Goal: Task Accomplishment & Management: Manage account settings

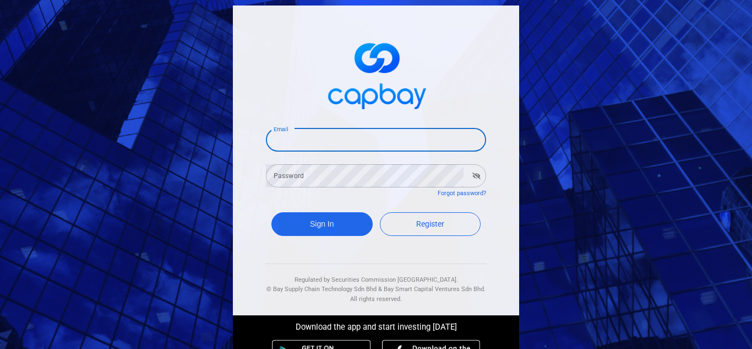
click at [317, 141] on input "Email" at bounding box center [376, 139] width 220 height 23
type input "[EMAIL_ADDRESS][DOMAIN_NAME]"
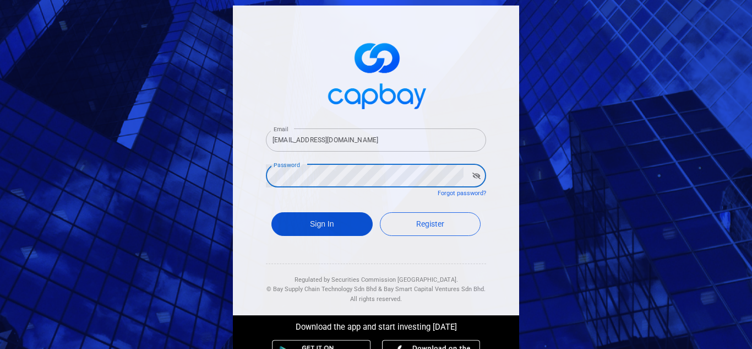
click at [308, 223] on button "Sign In" at bounding box center [322, 224] width 101 height 24
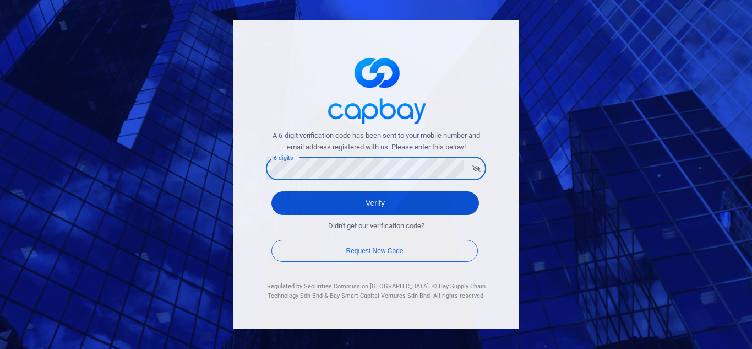
click at [383, 203] on button "Verify" at bounding box center [376, 203] width 208 height 24
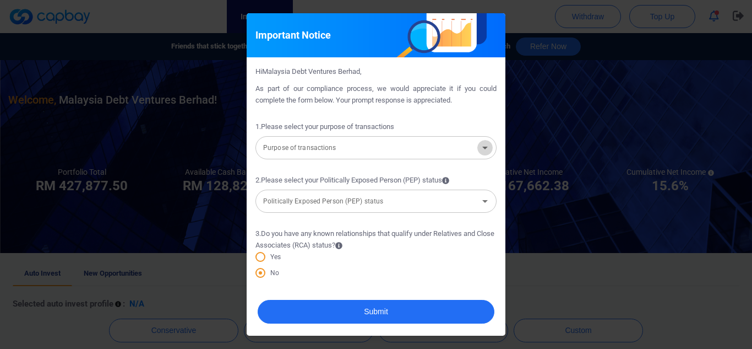
click at [488, 149] on icon "Open" at bounding box center [485, 147] width 13 height 13
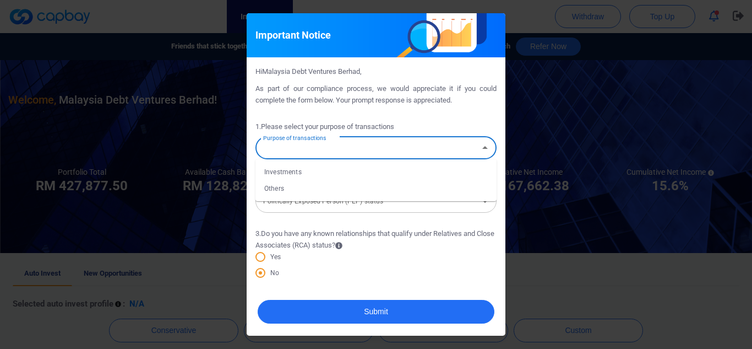
click at [303, 171] on li "Investments" at bounding box center [376, 172] width 241 height 17
type input "Investments"
click at [487, 203] on icon "Open" at bounding box center [485, 200] width 13 height 13
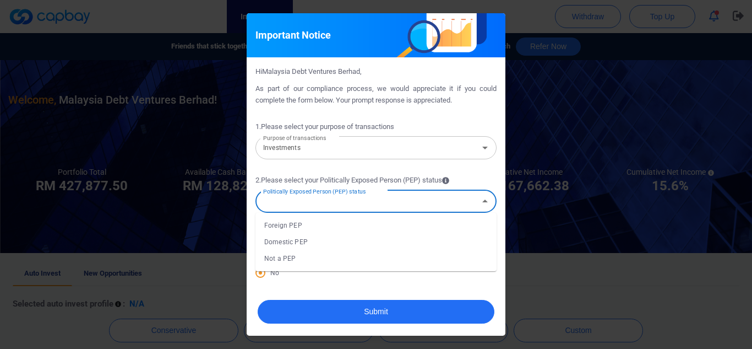
click at [350, 241] on li "Domestic PEP" at bounding box center [376, 242] width 241 height 17
type input "Domestic PEP"
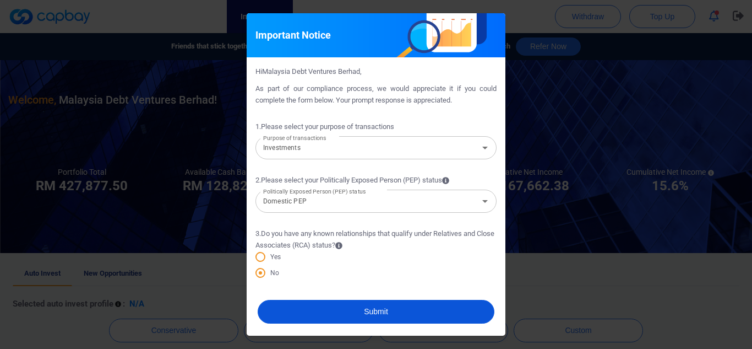
click at [381, 309] on button "Submit" at bounding box center [376, 312] width 237 height 24
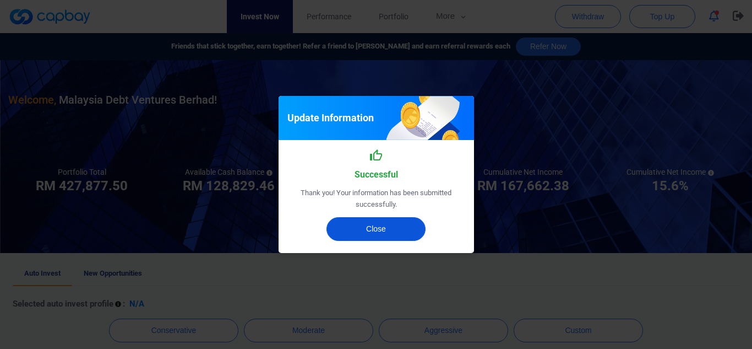
drag, startPoint x: 398, startPoint y: 220, endPoint x: 426, endPoint y: 211, distance: 29.4
click at [398, 220] on button "Close" at bounding box center [376, 229] width 99 height 24
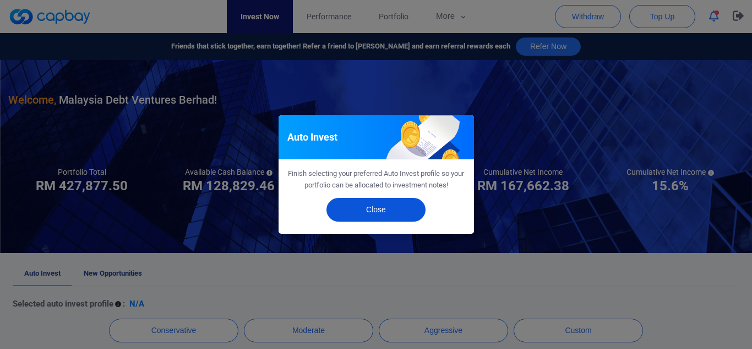
click at [387, 210] on button "Close" at bounding box center [376, 210] width 99 height 24
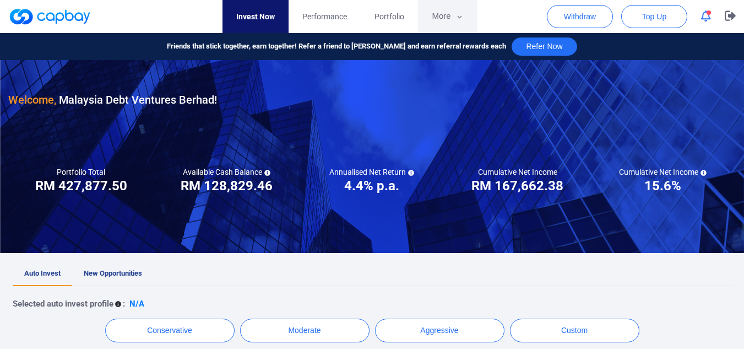
click at [444, 16] on button "More" at bounding box center [447, 16] width 59 height 33
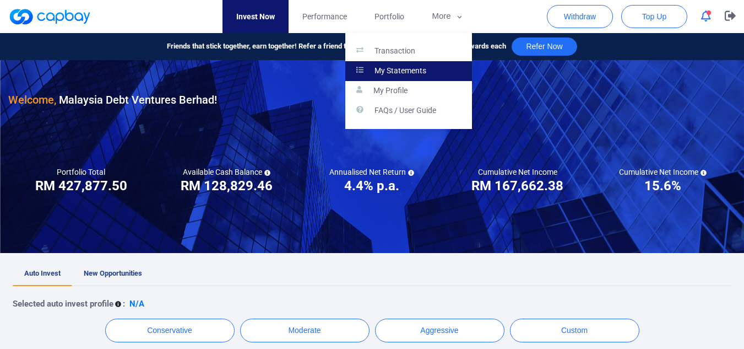
click at [413, 67] on p "My Statements" at bounding box center [400, 71] width 52 height 10
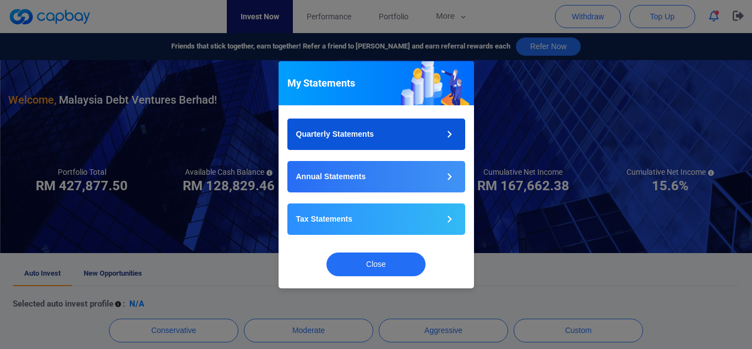
click at [438, 127] on button "Quarterly Statements" at bounding box center [376, 133] width 178 height 31
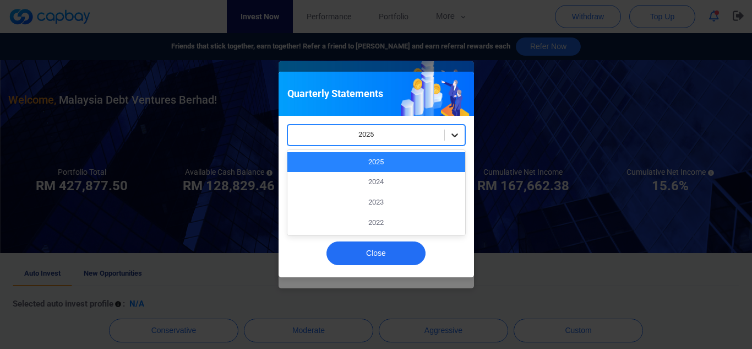
click at [454, 131] on icon at bounding box center [454, 134] width 11 height 11
click at [388, 161] on div "2025" at bounding box center [376, 162] width 178 height 20
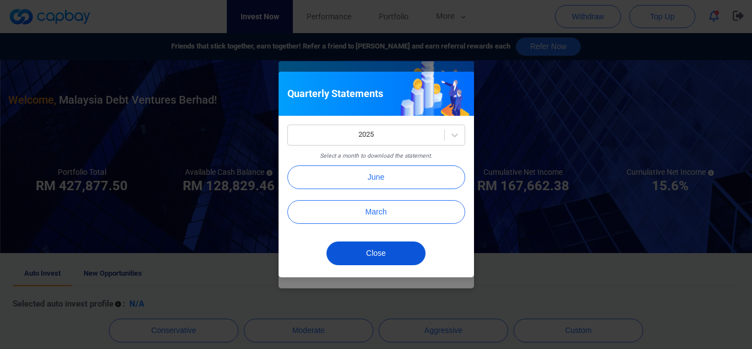
click at [392, 248] on button "Close" at bounding box center [376, 253] width 99 height 24
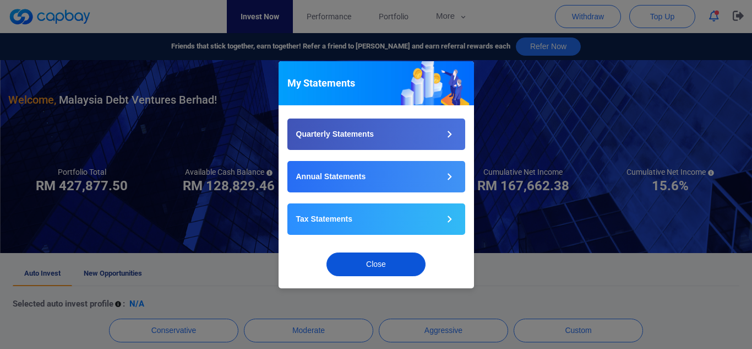
drag, startPoint x: 386, startPoint y: 262, endPoint x: 425, endPoint y: 232, distance: 49.1
click at [386, 262] on button "Close" at bounding box center [376, 264] width 99 height 24
